Goal: Transaction & Acquisition: Purchase product/service

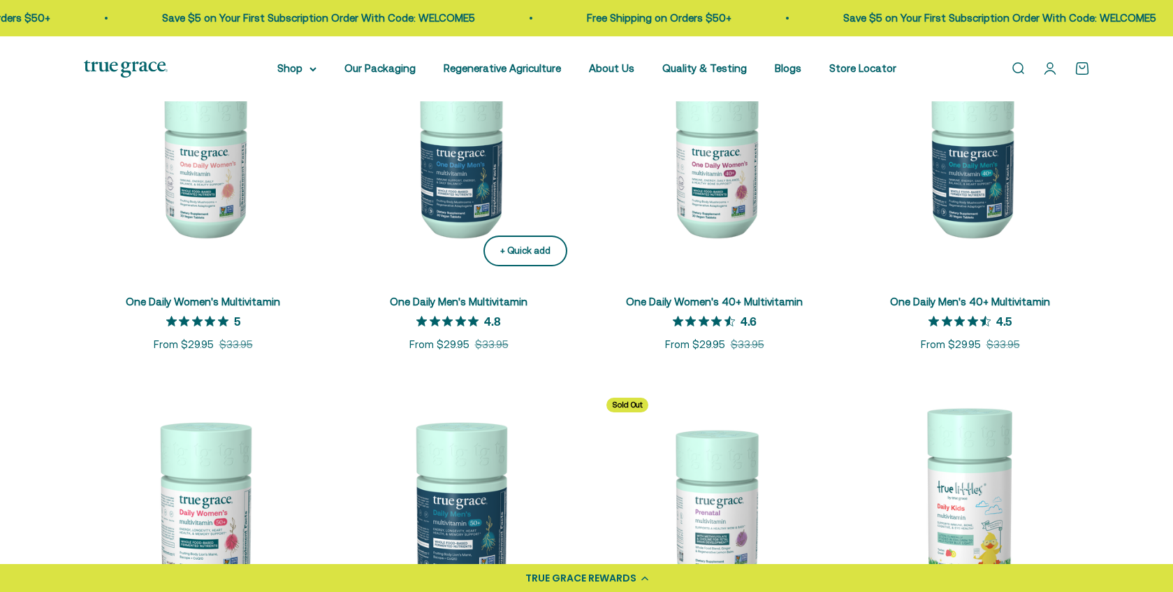
scroll to position [539, 0]
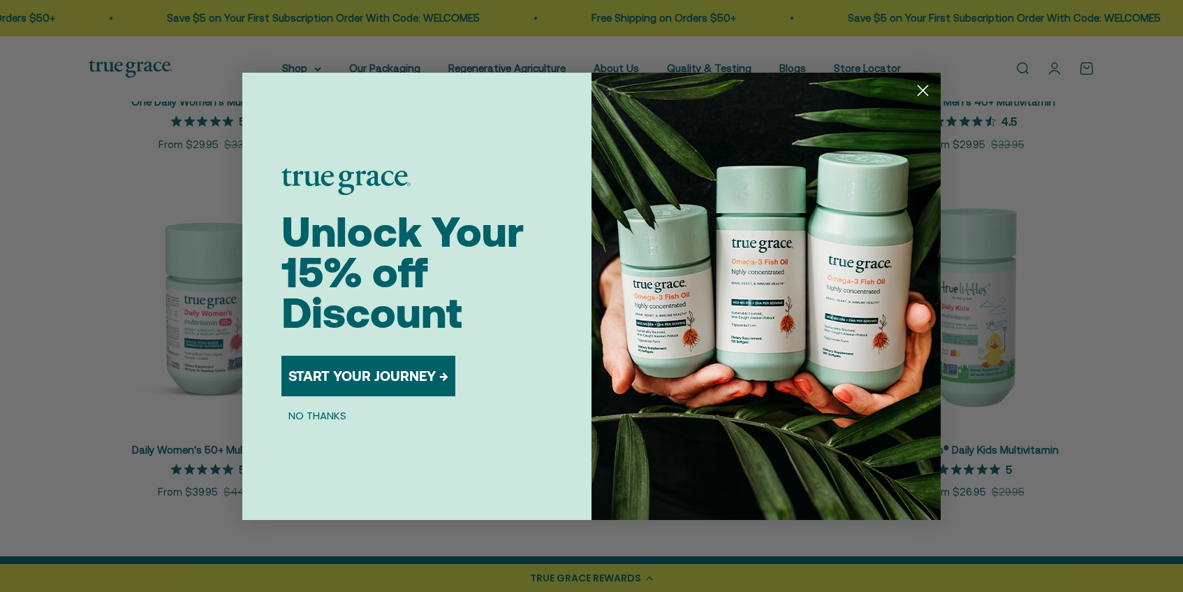
click at [920, 94] on circle "Close dialog" at bounding box center [922, 89] width 23 height 23
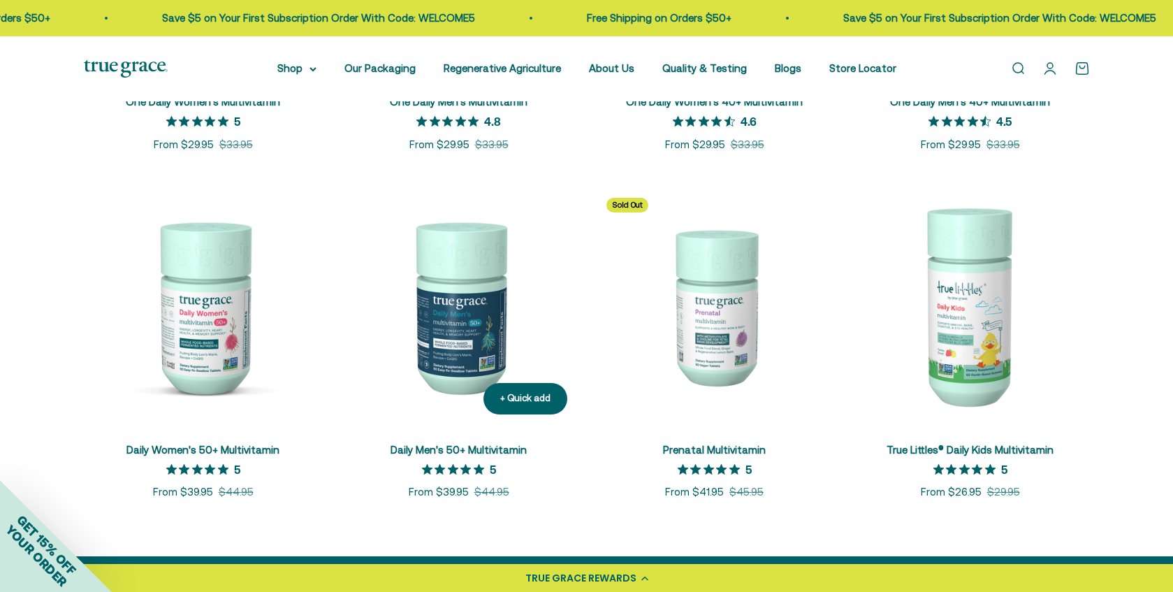
scroll to position [561, 0]
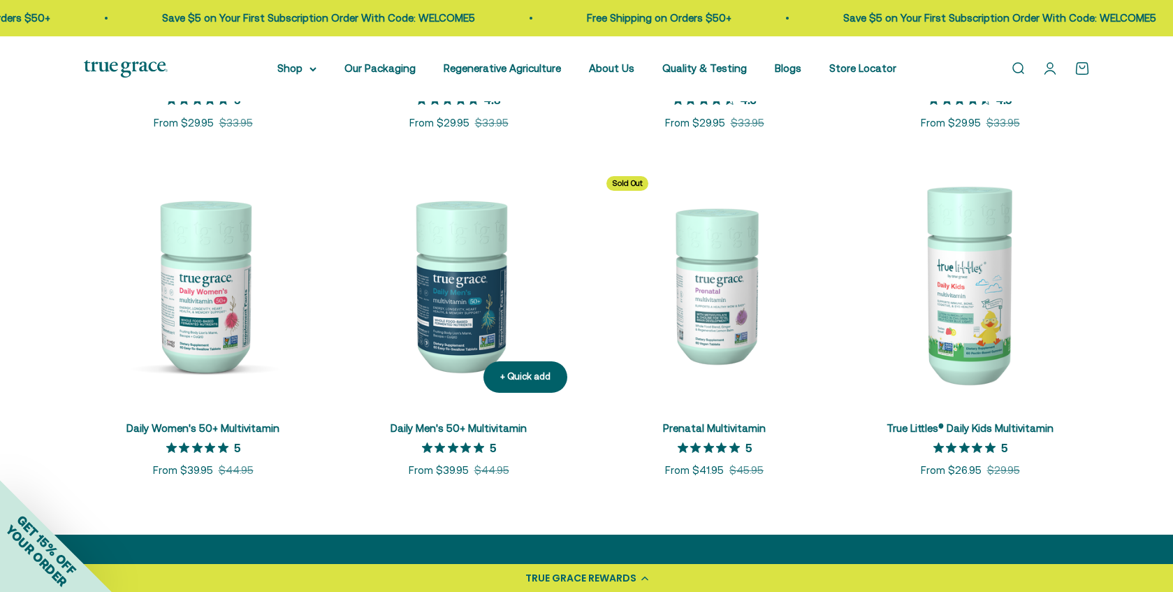
click at [467, 346] on img at bounding box center [458, 284] width 239 height 239
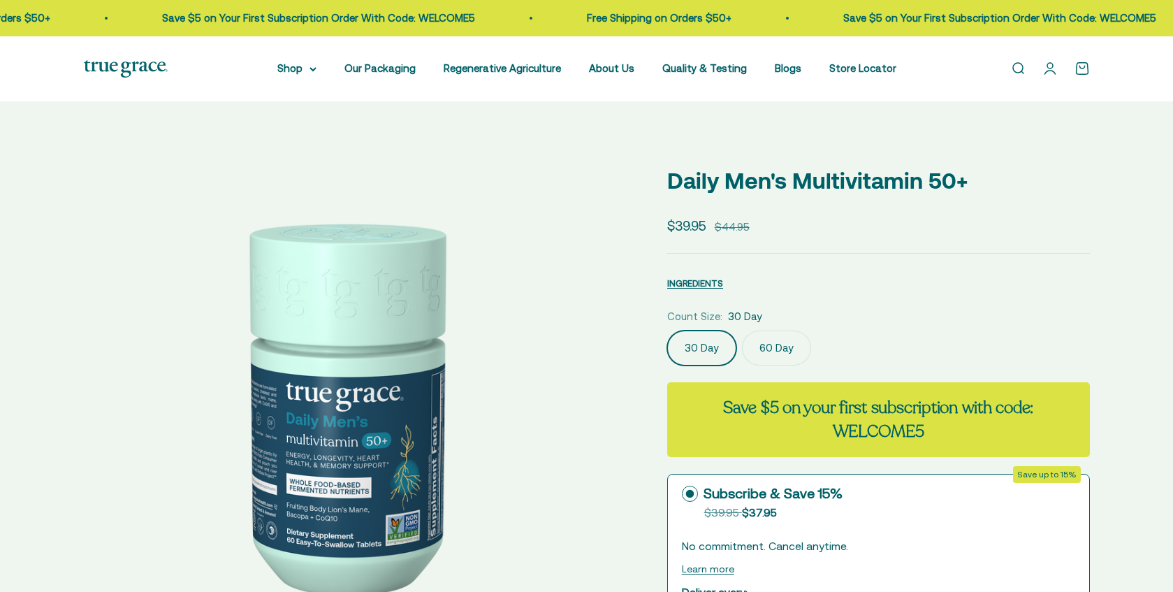
select select "3"
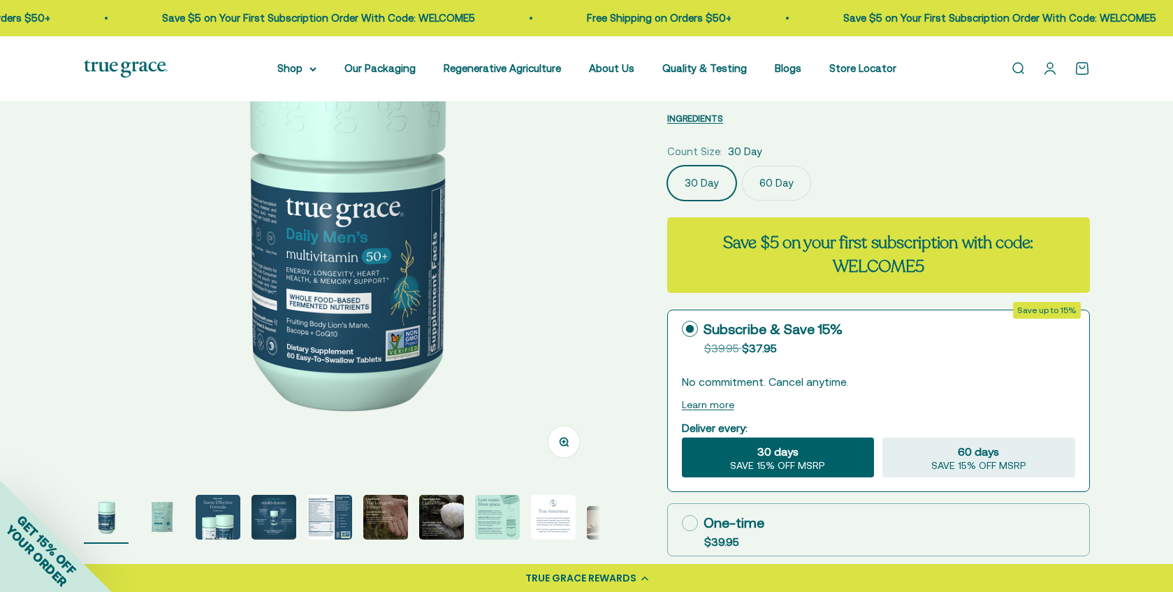
scroll to position [185, 0]
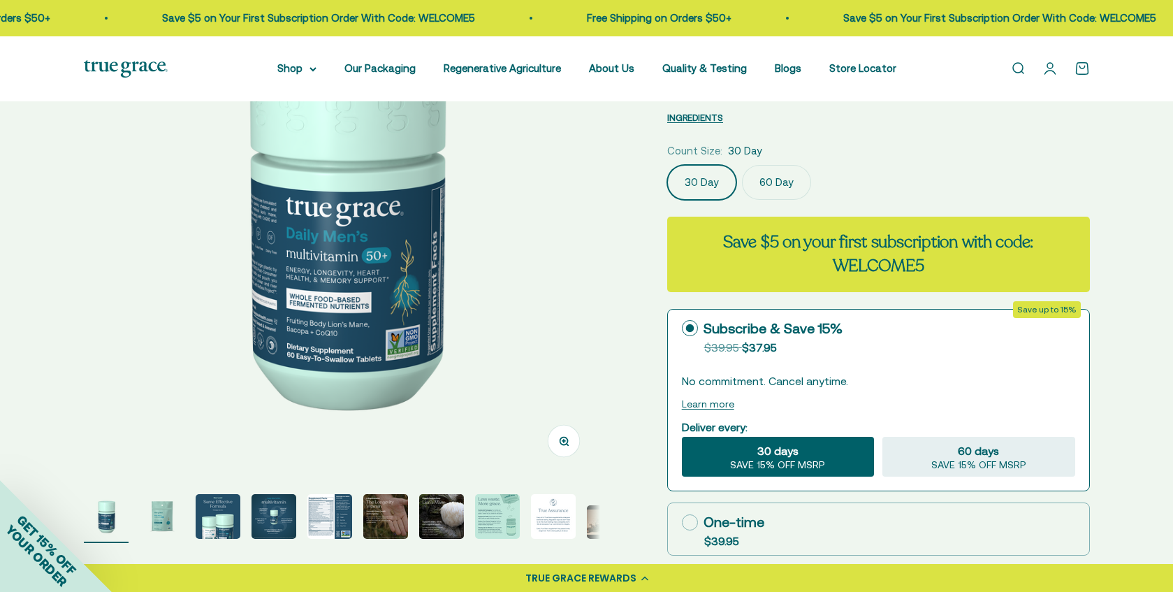
click at [325, 524] on img "Go to item 5" at bounding box center [329, 516] width 45 height 45
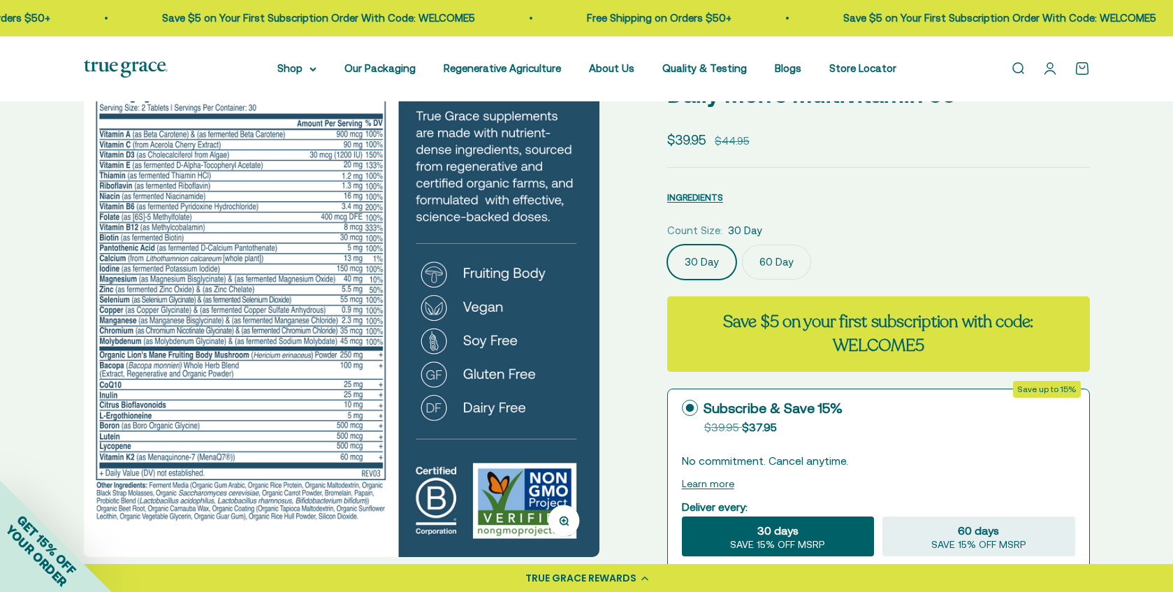
scroll to position [105, 0]
